Goal: Find contact information: Find contact information

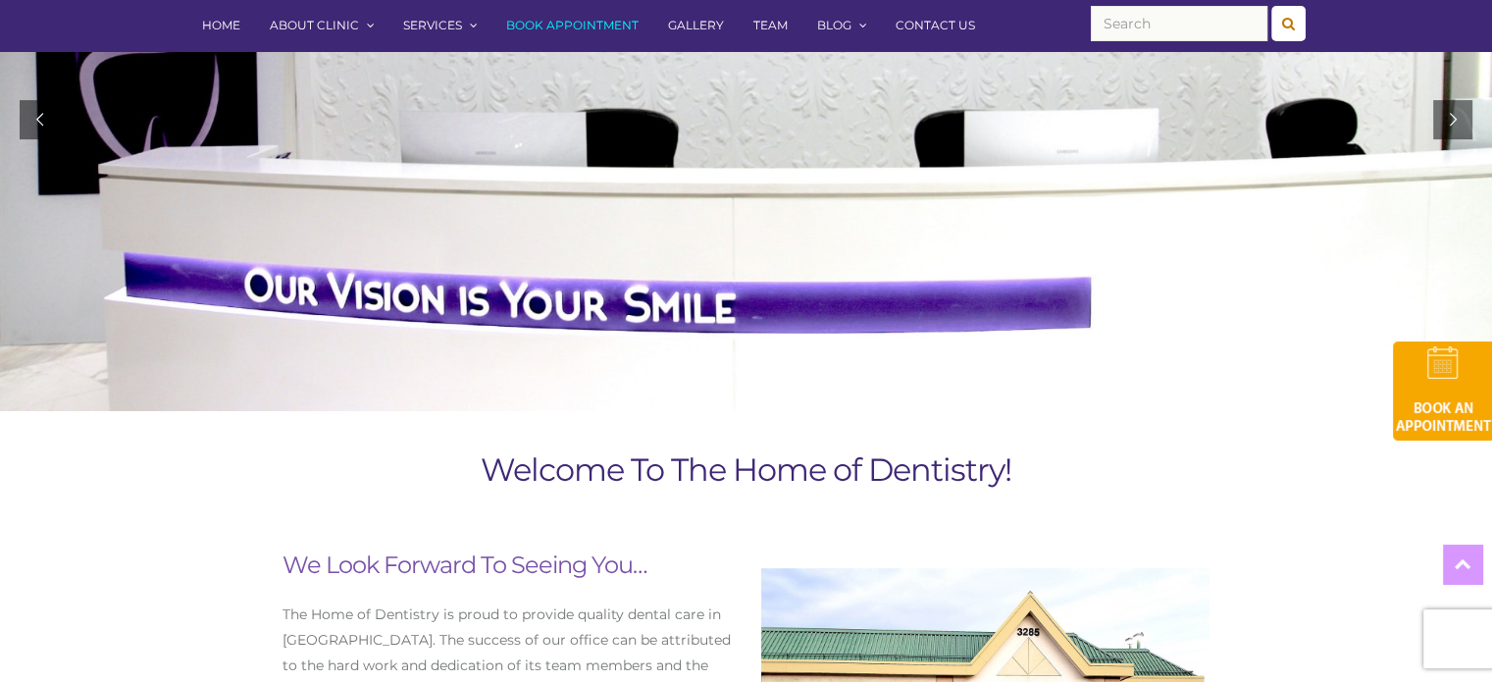
scroll to position [392, 0]
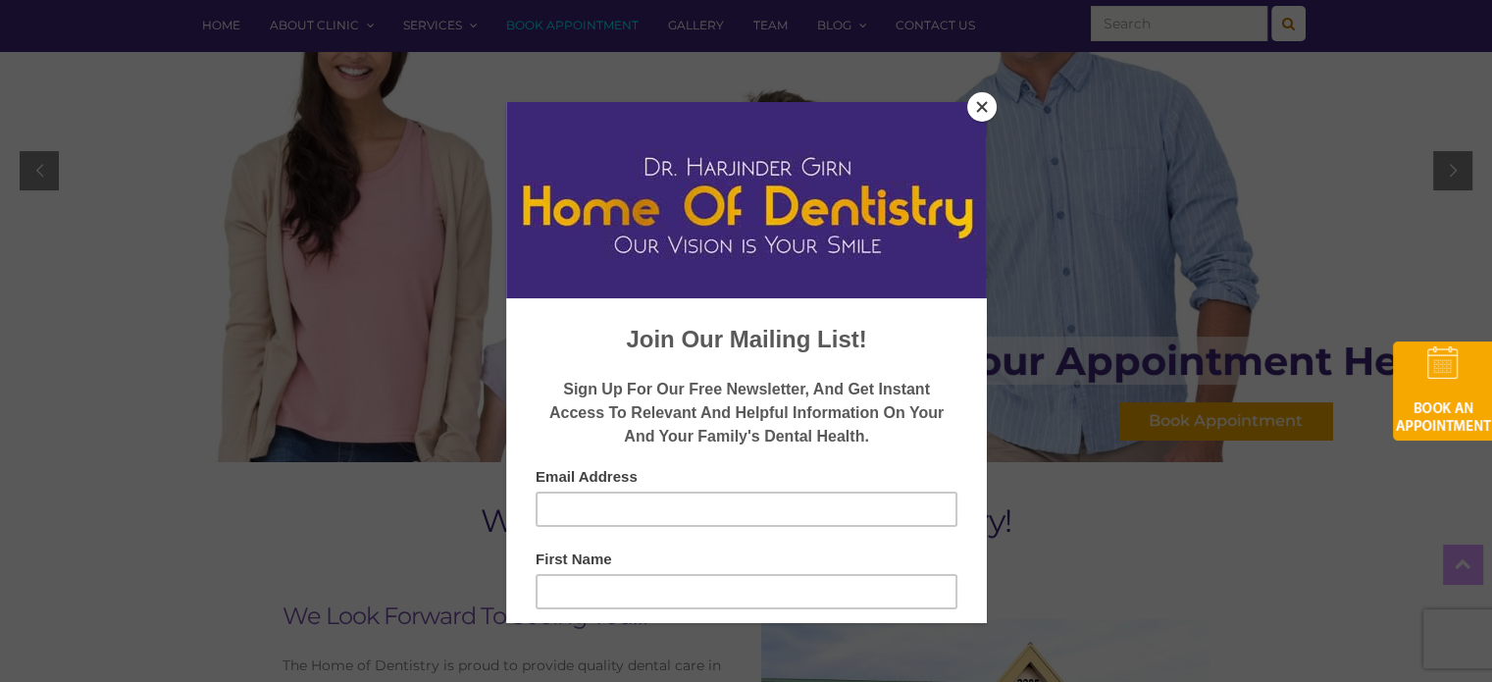
click at [985, 106] on button "Close" at bounding box center [981, 106] width 29 height 29
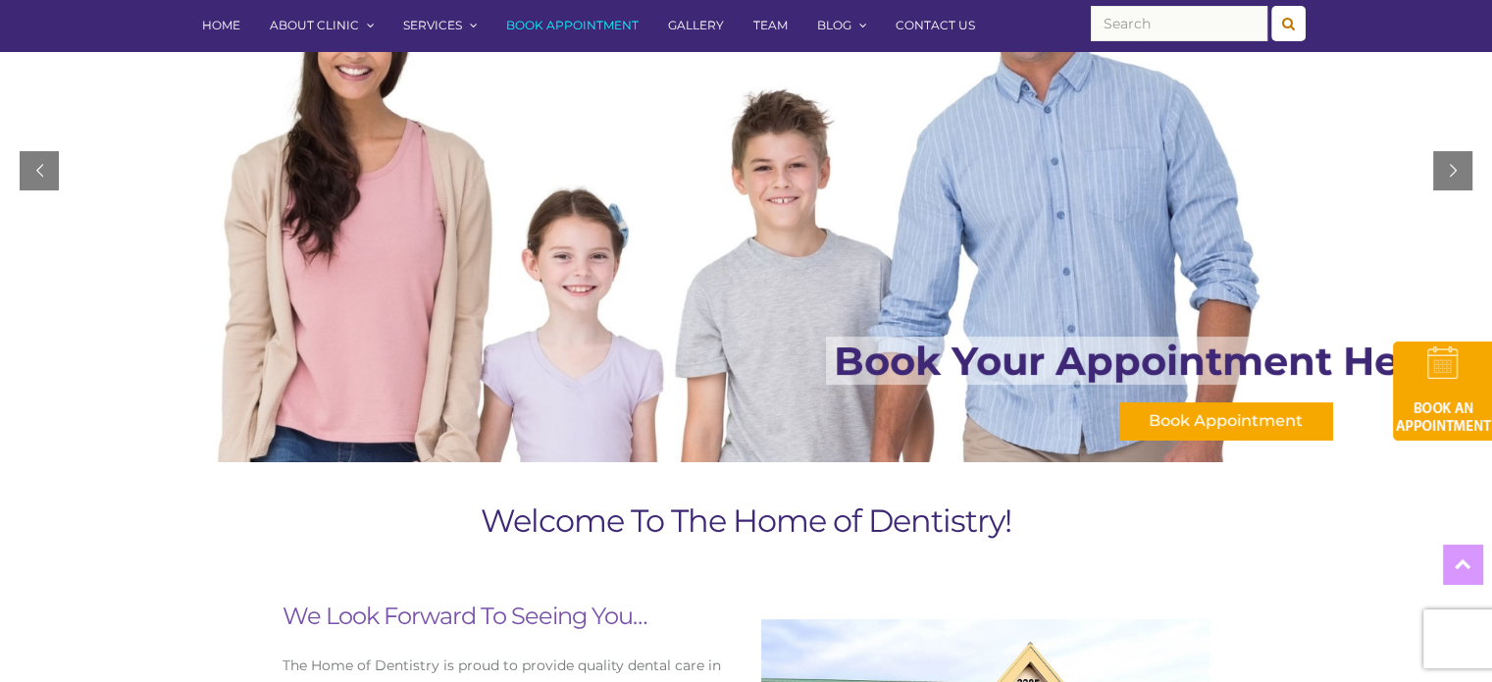
click at [769, 25] on link "Team" at bounding box center [771, 25] width 64 height 51
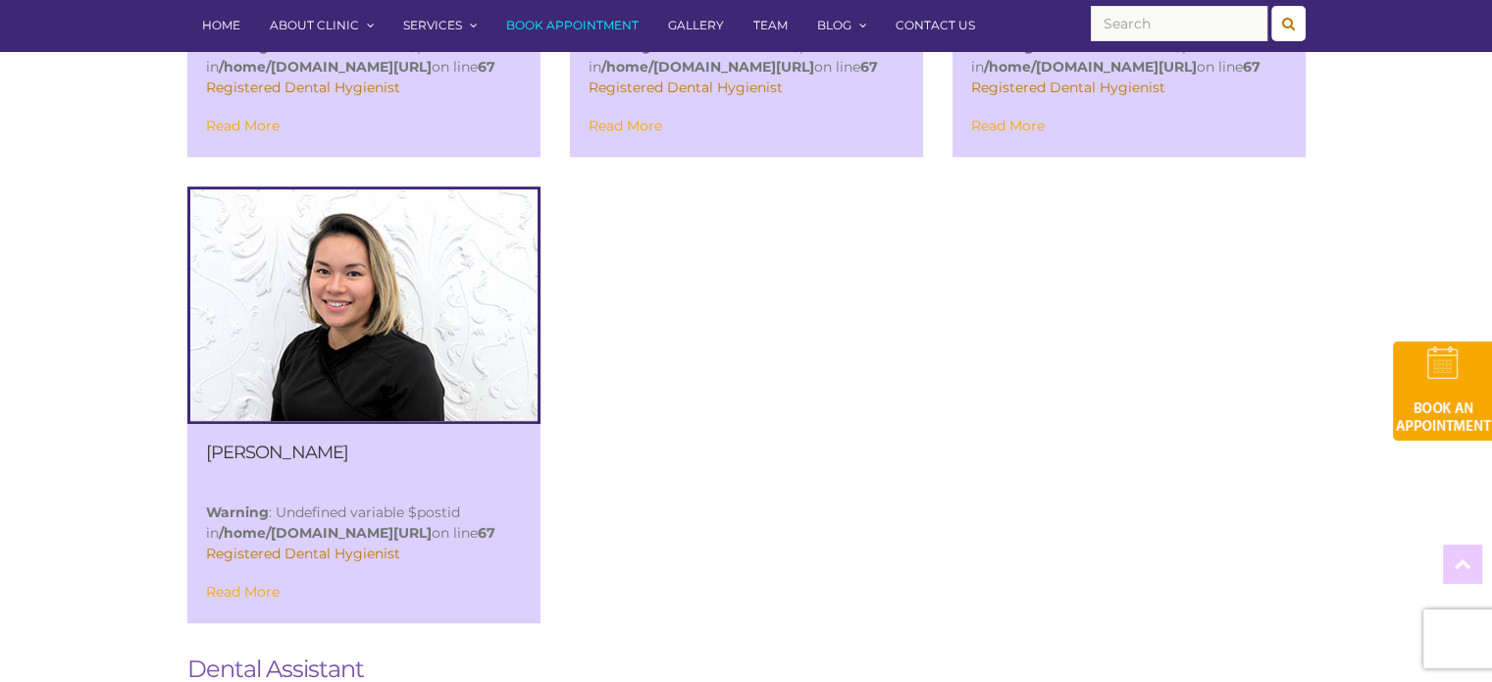
scroll to position [1373, 0]
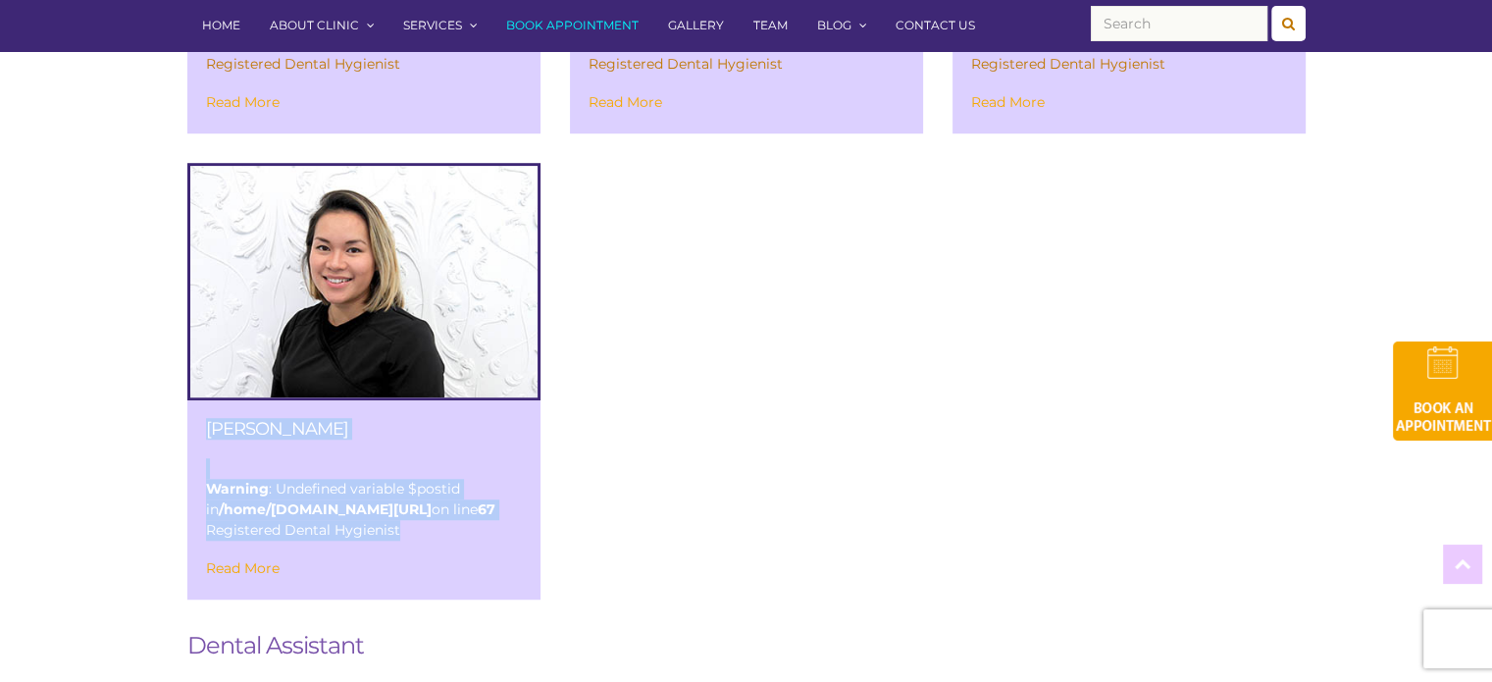
drag, startPoint x: 192, startPoint y: 379, endPoint x: 345, endPoint y: 501, distance: 196.1
click at [411, 536] on div "Tien Tran Warning : Undefined variable $postid in /home/298101.cloudwaysapps.co…" at bounding box center [363, 499] width 353 height 199
copy div "Tien Tran Warning : Undefined variable $postid in /home/298101.cloudwaysapps.co…"
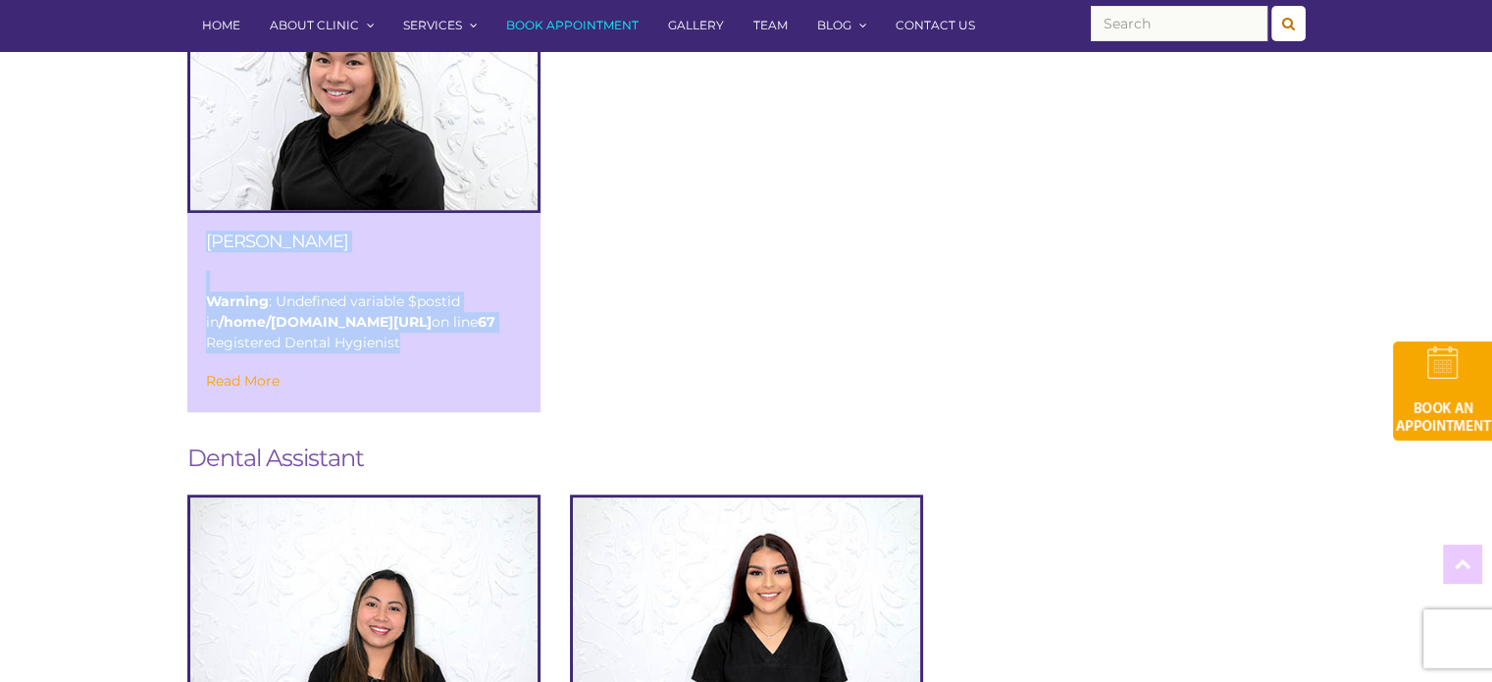
scroll to position [1570, 0]
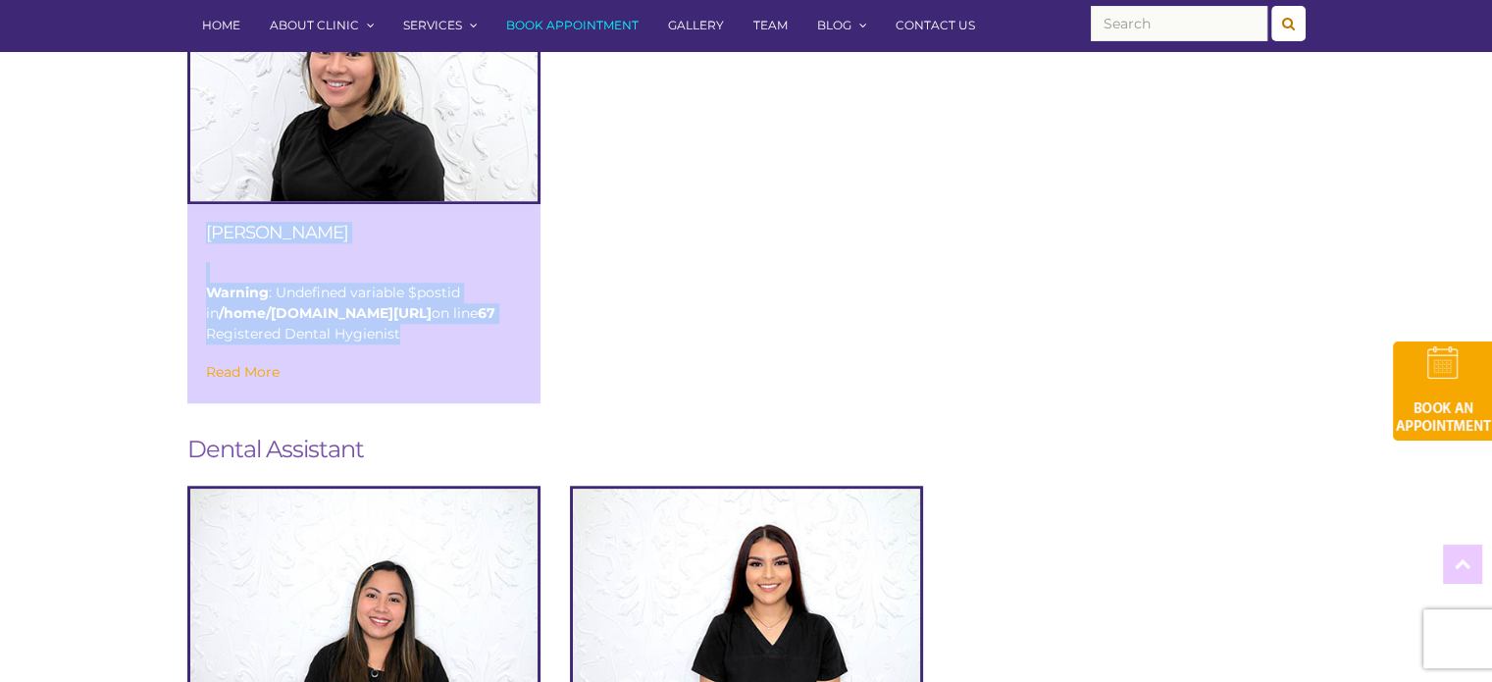
click at [230, 378] on link "Read More" at bounding box center [243, 372] width 74 height 18
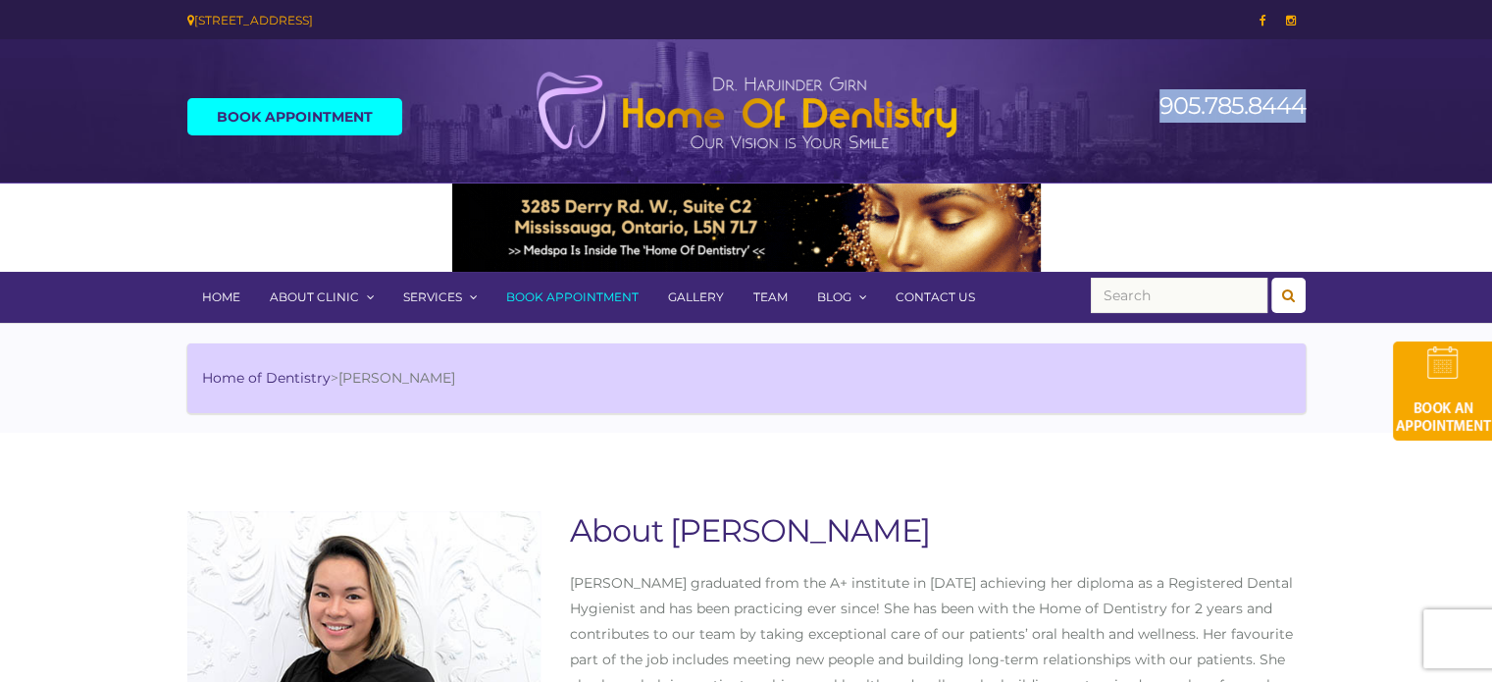
drag, startPoint x: 1158, startPoint y: 102, endPoint x: 1301, endPoint y: 101, distance: 143.2
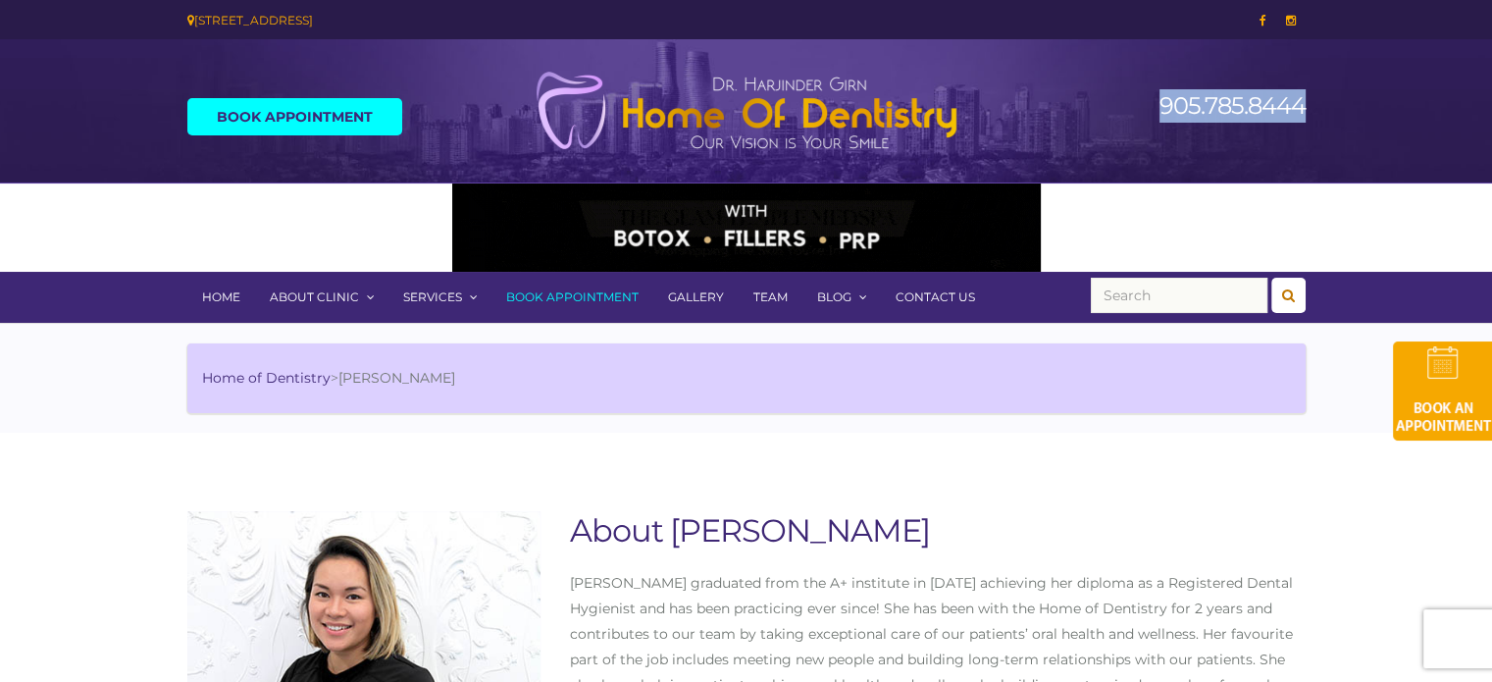
click at [1301, 101] on h2 "905.785.8444" at bounding box center [1177, 105] width 258 height 33
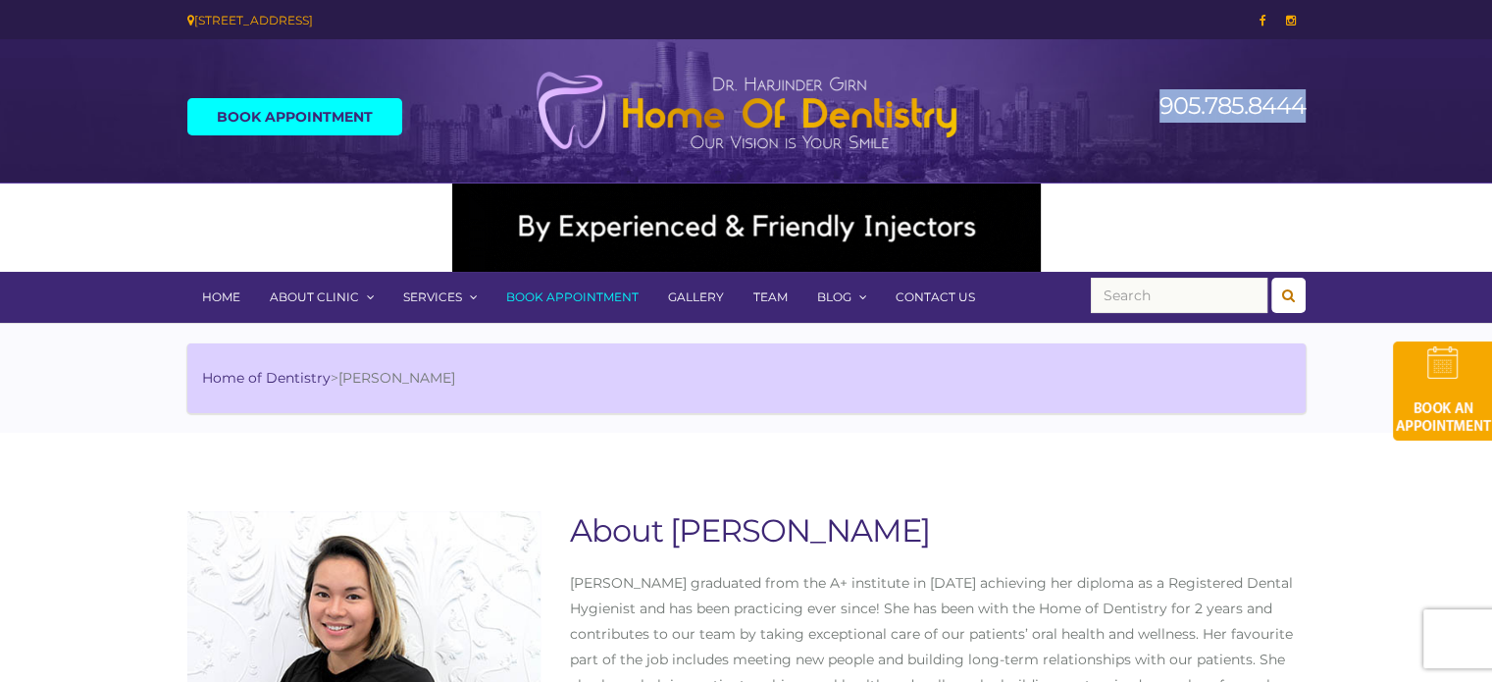
copy link "905.785.8444"
click at [629, 113] on img at bounding box center [746, 111] width 441 height 80
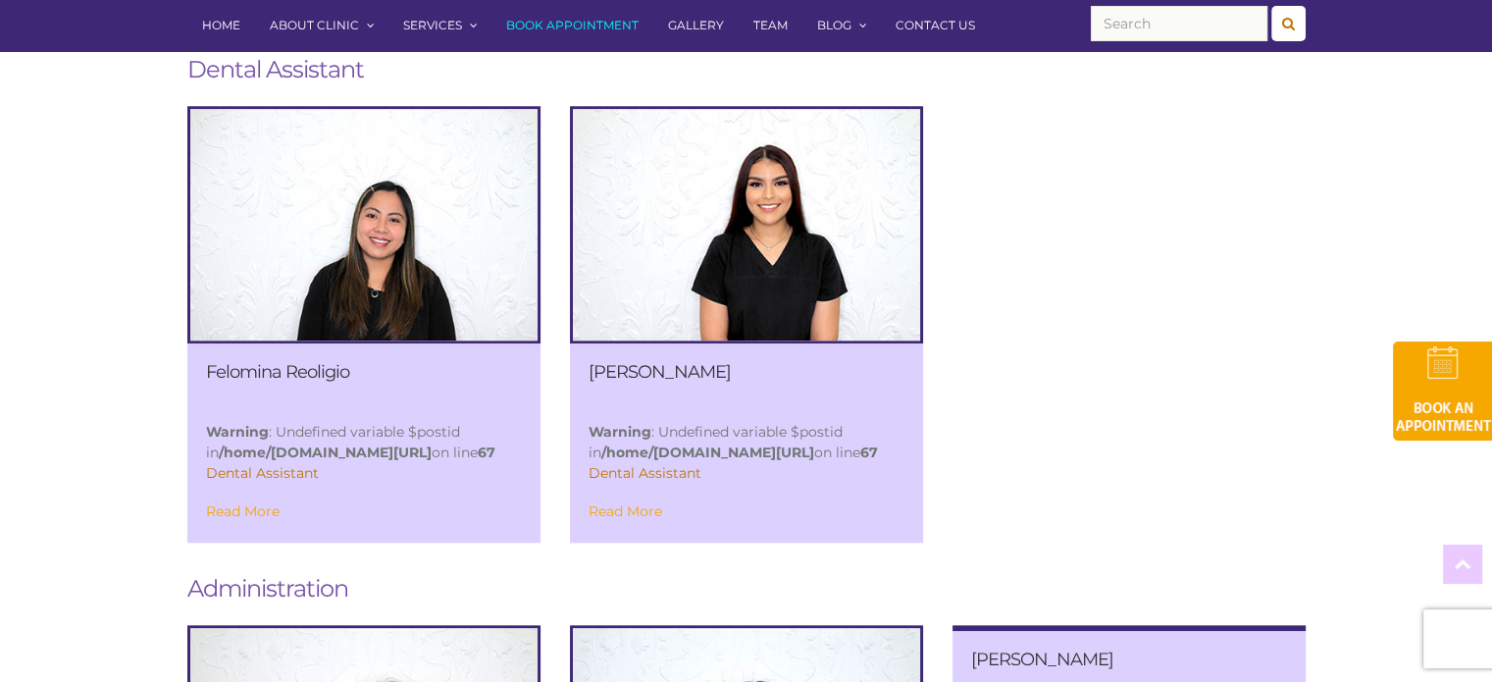
scroll to position [2158, 0]
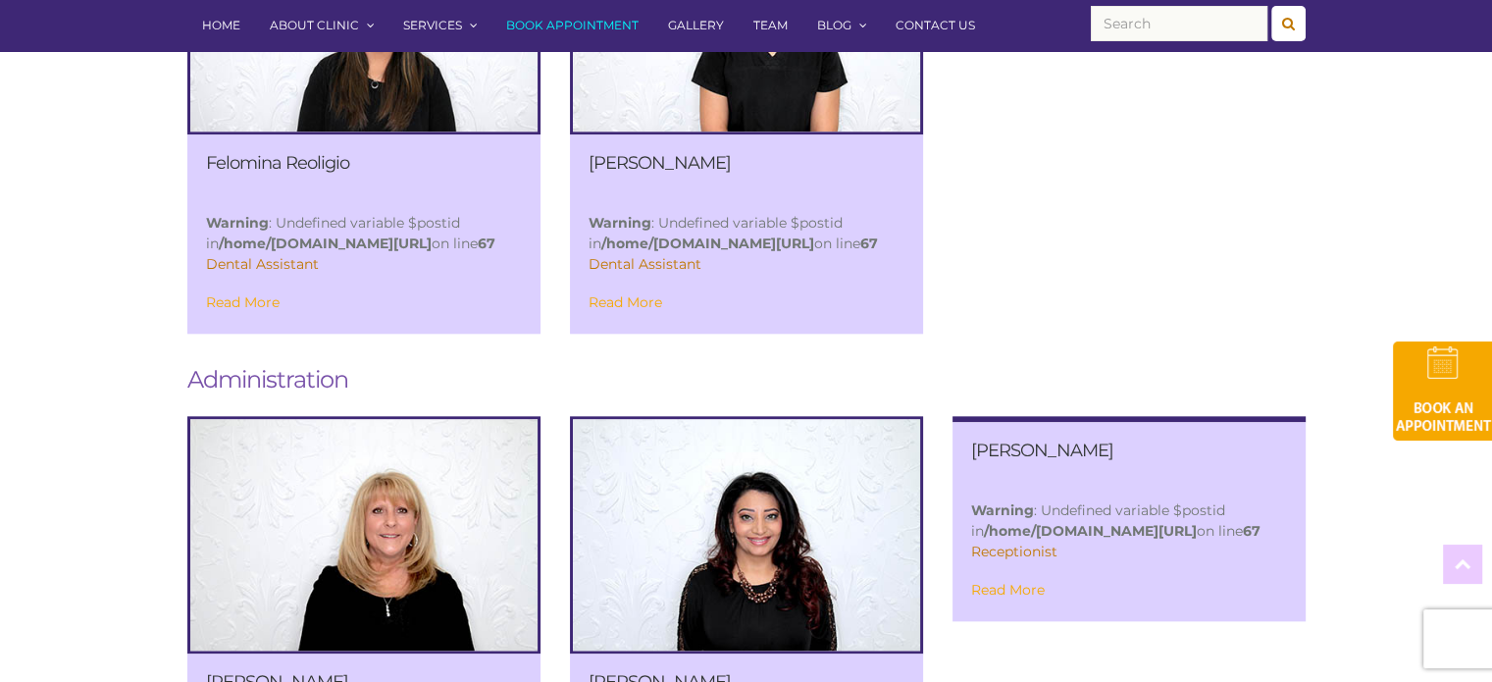
drag, startPoint x: 81, startPoint y: 214, endPoint x: 71, endPoint y: 132, distance: 82.1
